Goal: Error: Submit feedback/report problem

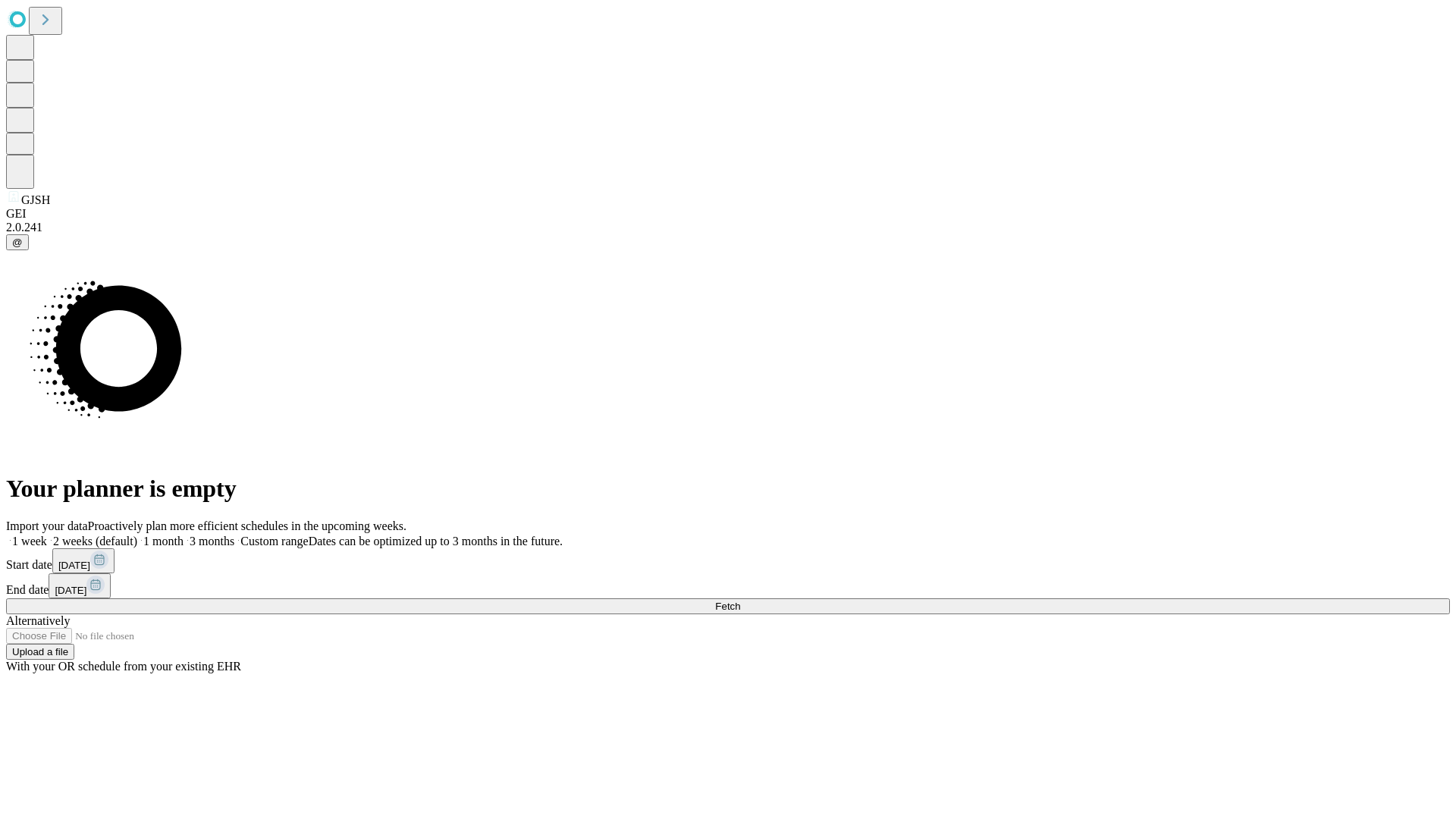
click at [741, 601] on span "Fetch" at bounding box center [728, 607] width 25 height 12
